Goal: Find specific page/section: Find specific page/section

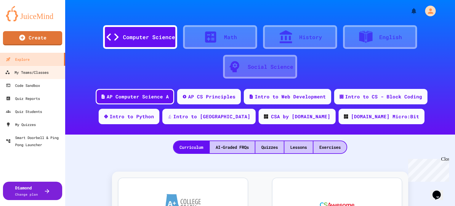
drag, startPoint x: 37, startPoint y: 74, endPoint x: 83, endPoint y: 55, distance: 49.1
click at [80, 54] on div "Computer Science Math History English Social Science" at bounding box center [260, 49] width 372 height 62
click at [41, 73] on div "My Teams/Classes" at bounding box center [26, 72] width 43 height 7
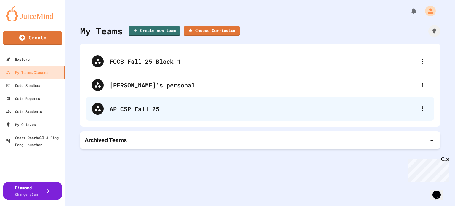
click at [156, 110] on div "AP CSP Fall 25" at bounding box center [262, 108] width 307 height 9
